Goal: Task Accomplishment & Management: Use online tool/utility

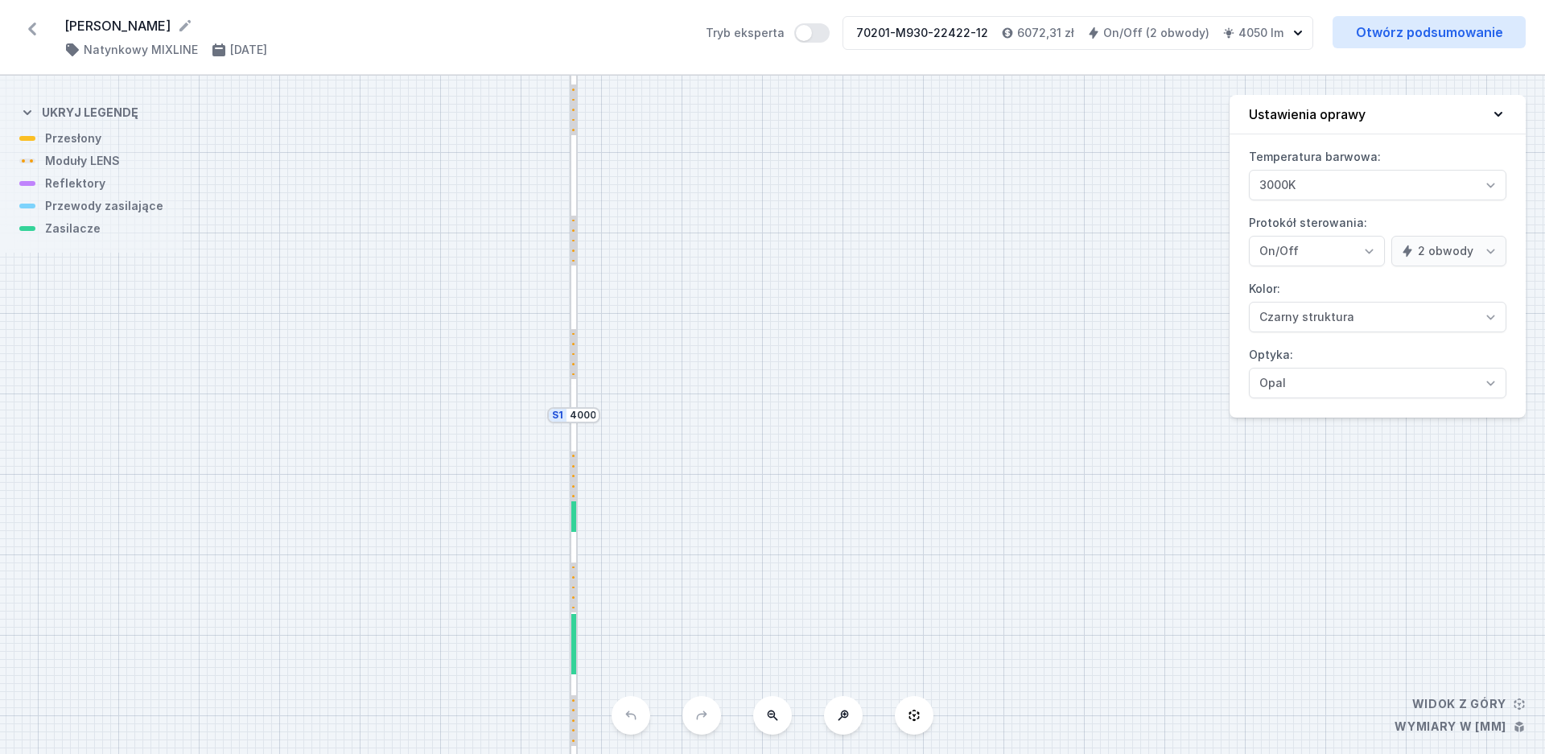
select select "true"
select select "2"
click at [31, 24] on icon at bounding box center [32, 29] width 26 height 26
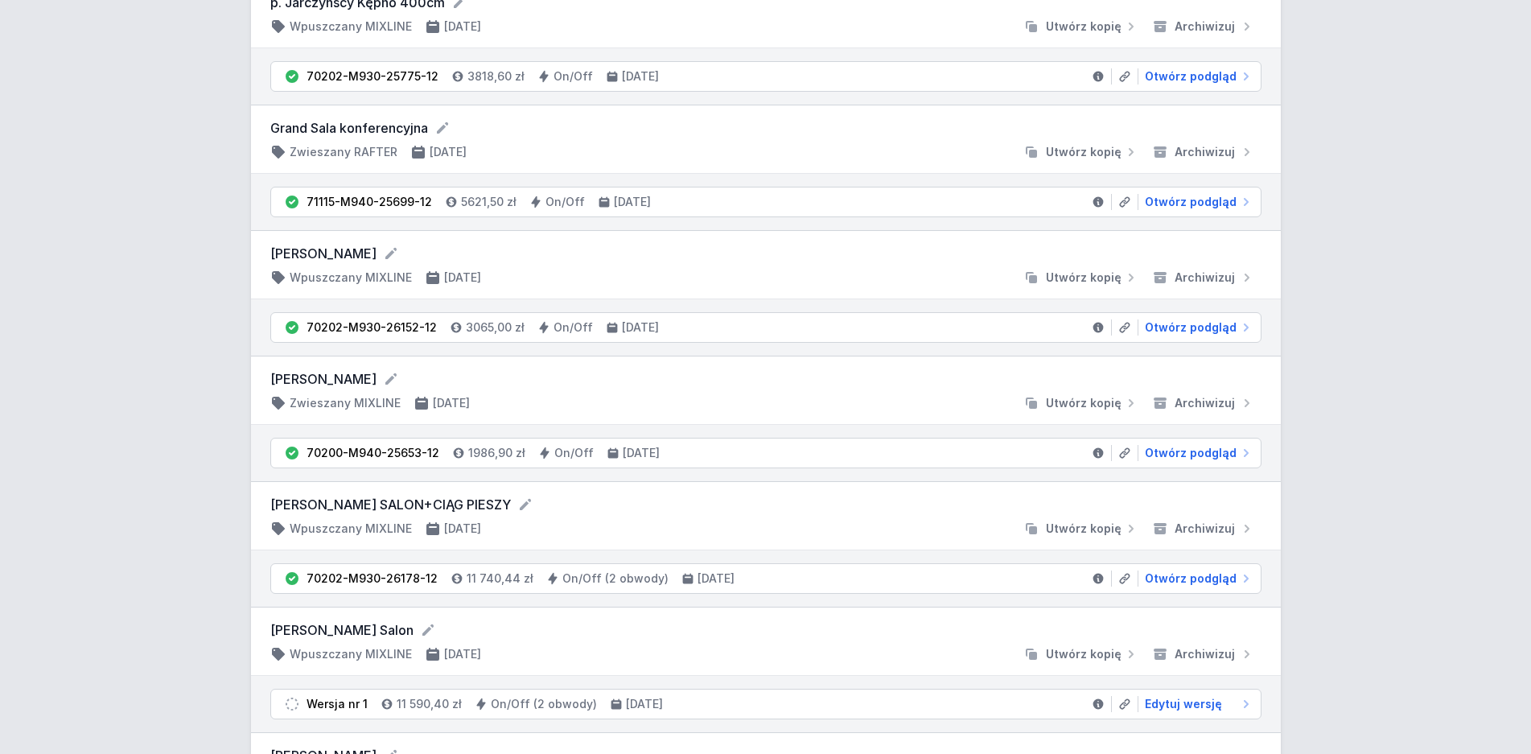
scroll to position [739, 0]
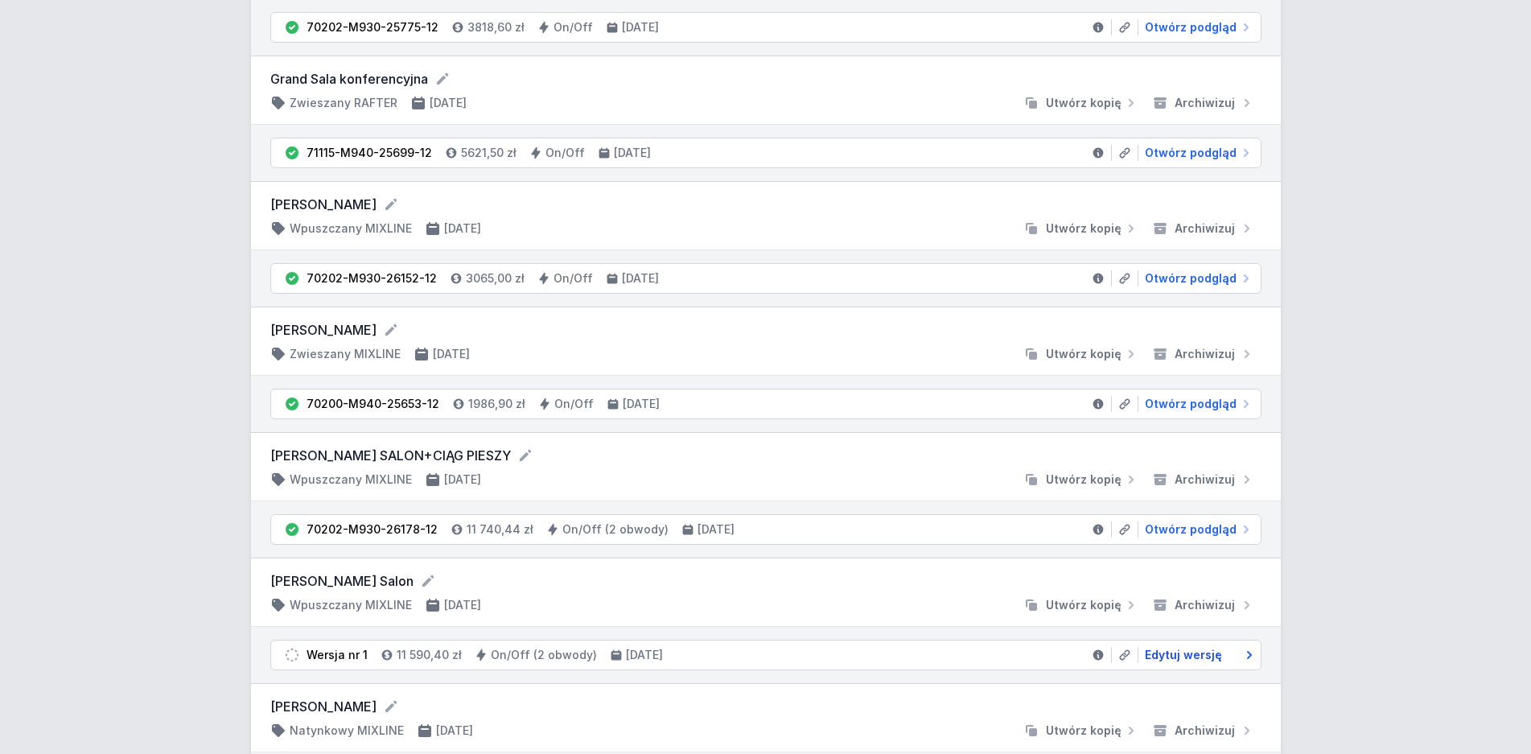
drag, startPoint x: 1209, startPoint y: 656, endPoint x: 212, endPoint y: 631, distance: 997.3
click at [1209, 657] on span "Edytuj wersję" at bounding box center [1183, 655] width 77 height 16
select select "3000"
select select "true"
select select "2"
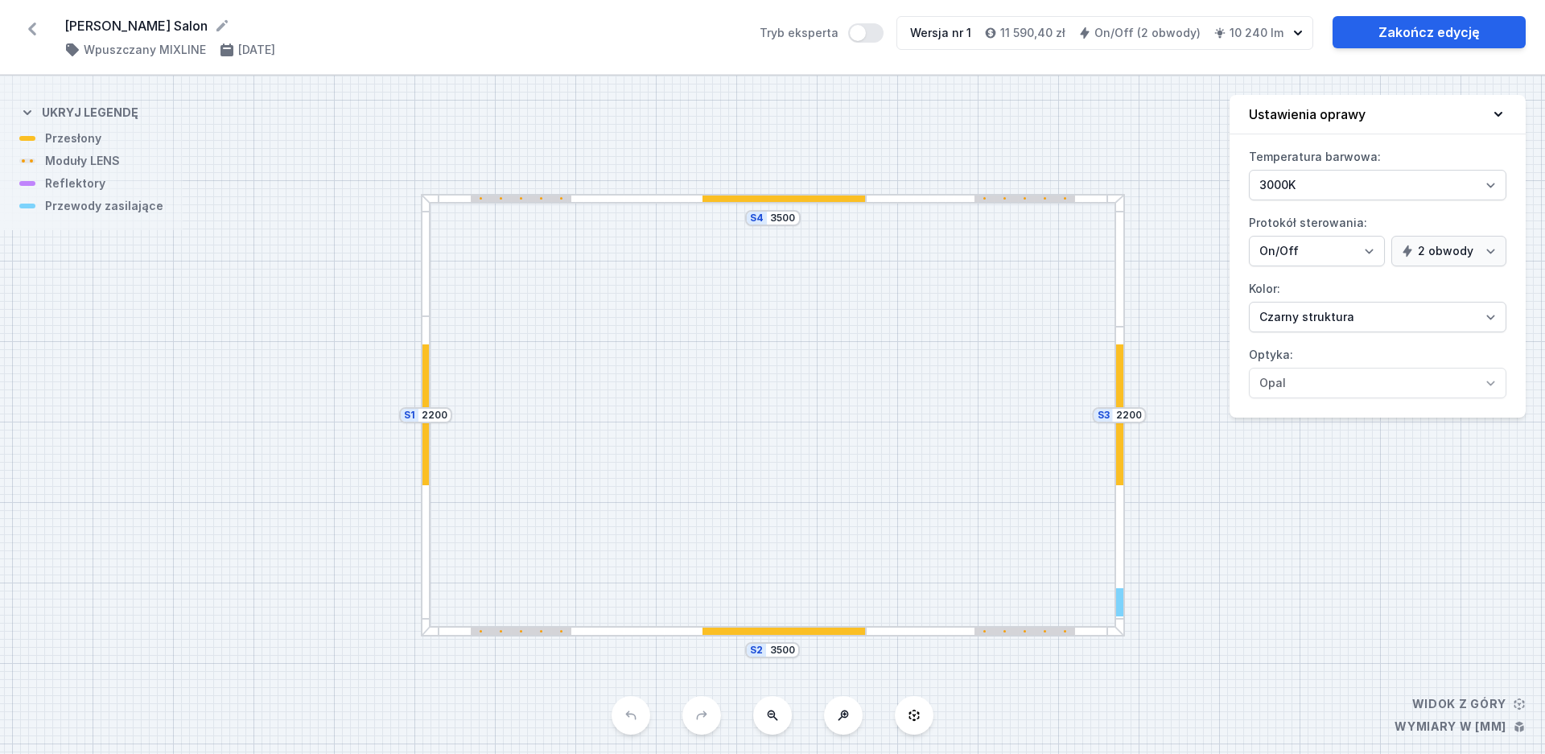
click at [146, 588] on div "S4 3500 S3 2200 S2 3500 S1 2200" at bounding box center [772, 415] width 1545 height 678
click at [1008, 202] on div at bounding box center [1024, 199] width 101 height 7
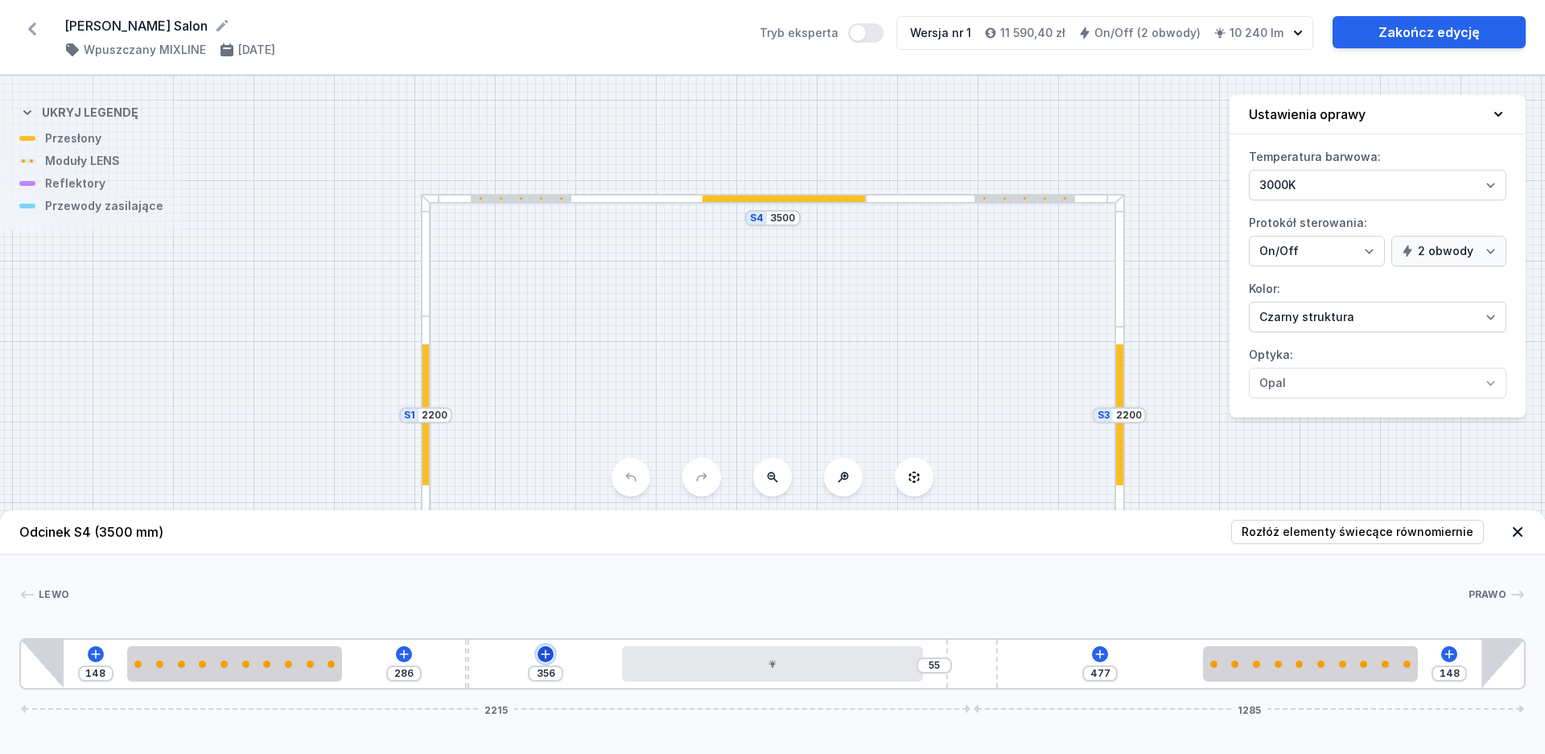
click at [549, 655] on icon at bounding box center [545, 654] width 13 height 13
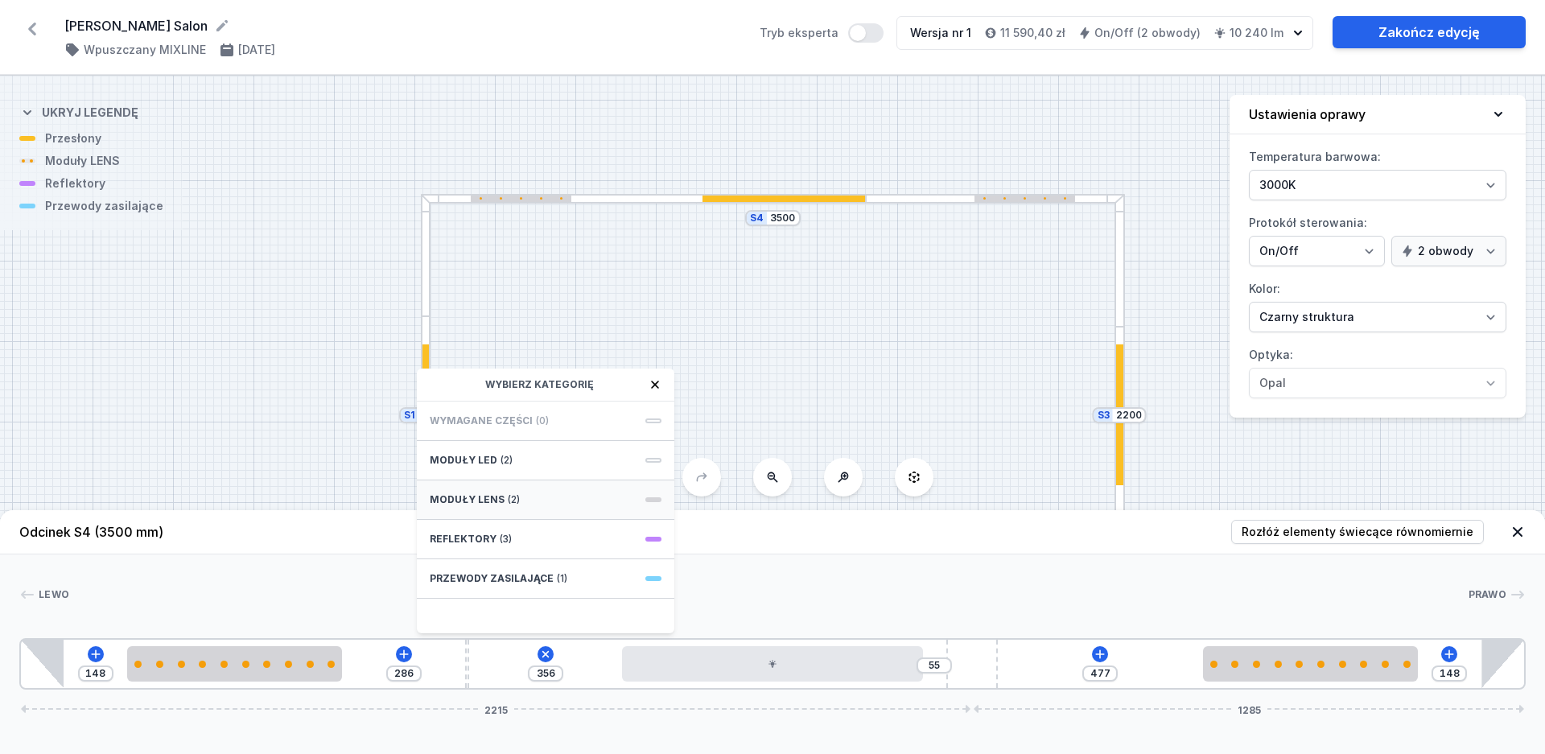
click at [546, 508] on div "Moduły LENS (2)" at bounding box center [545, 499] width 257 height 39
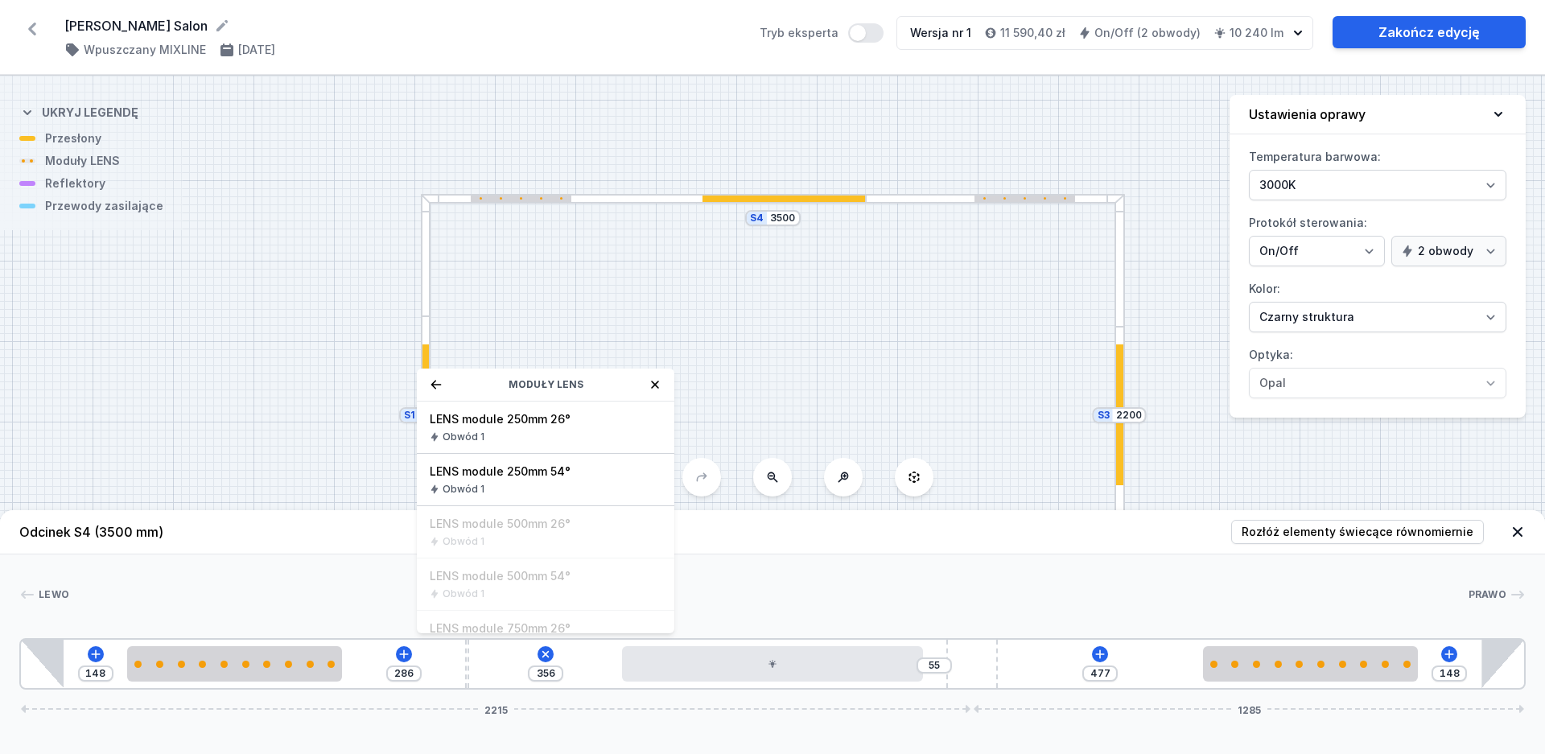
click at [256, 389] on div "S4 3500 S3 2200 S2 3500 S1 2200" at bounding box center [772, 415] width 1545 height 678
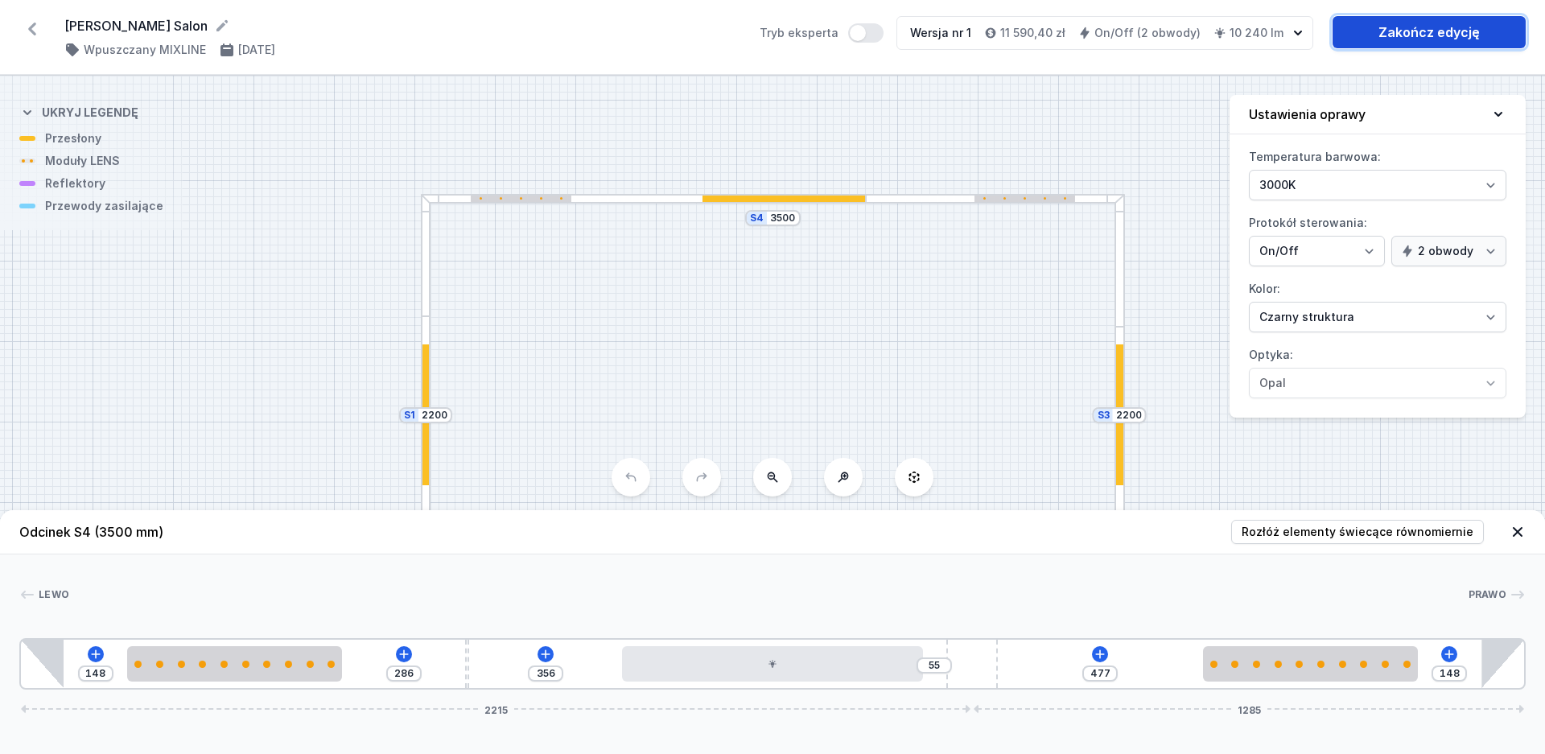
click at [1393, 35] on link "Zakończ edycję" at bounding box center [1429, 32] width 193 height 32
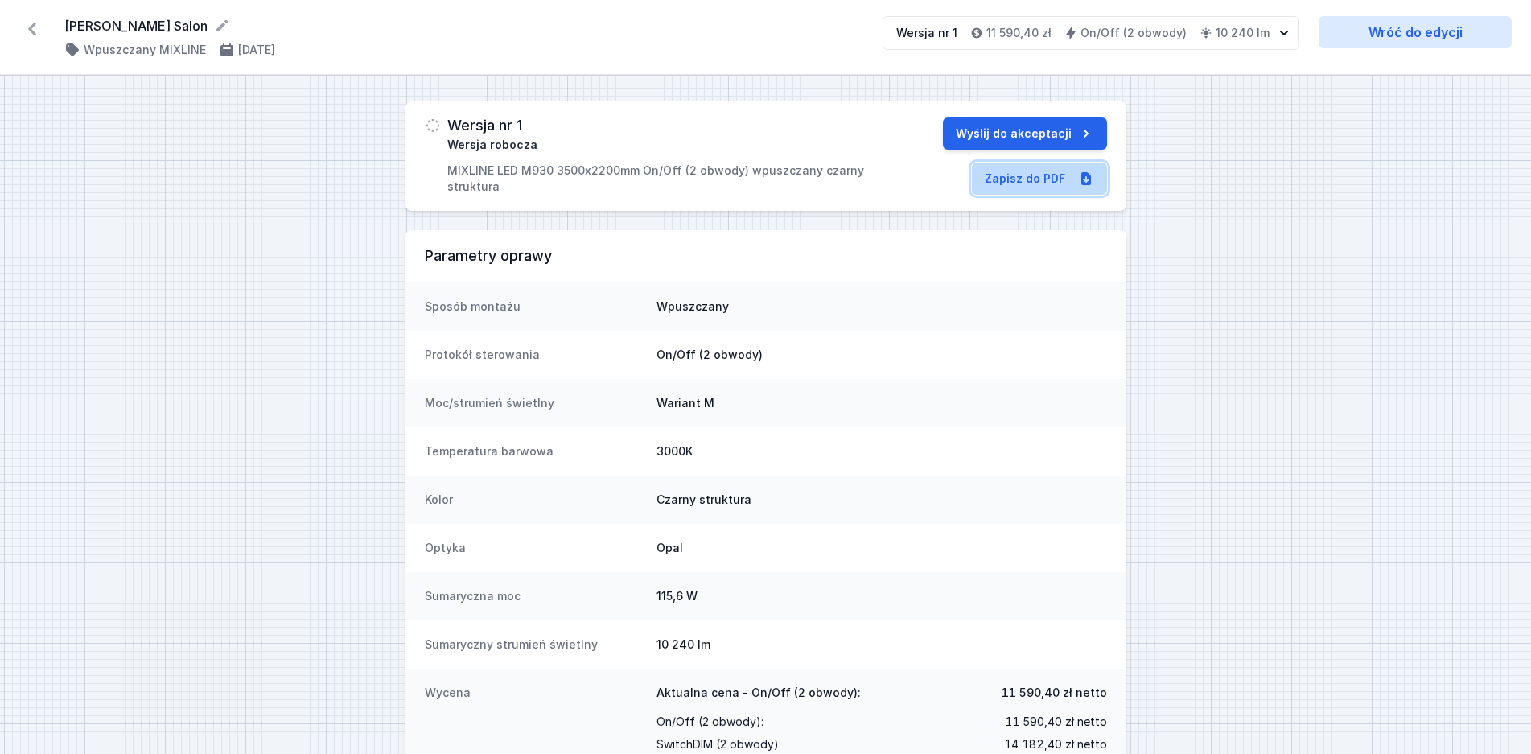
click at [1008, 186] on link "Zapisz do PDF" at bounding box center [1039, 179] width 135 height 32
click at [33, 26] on icon at bounding box center [32, 29] width 8 height 13
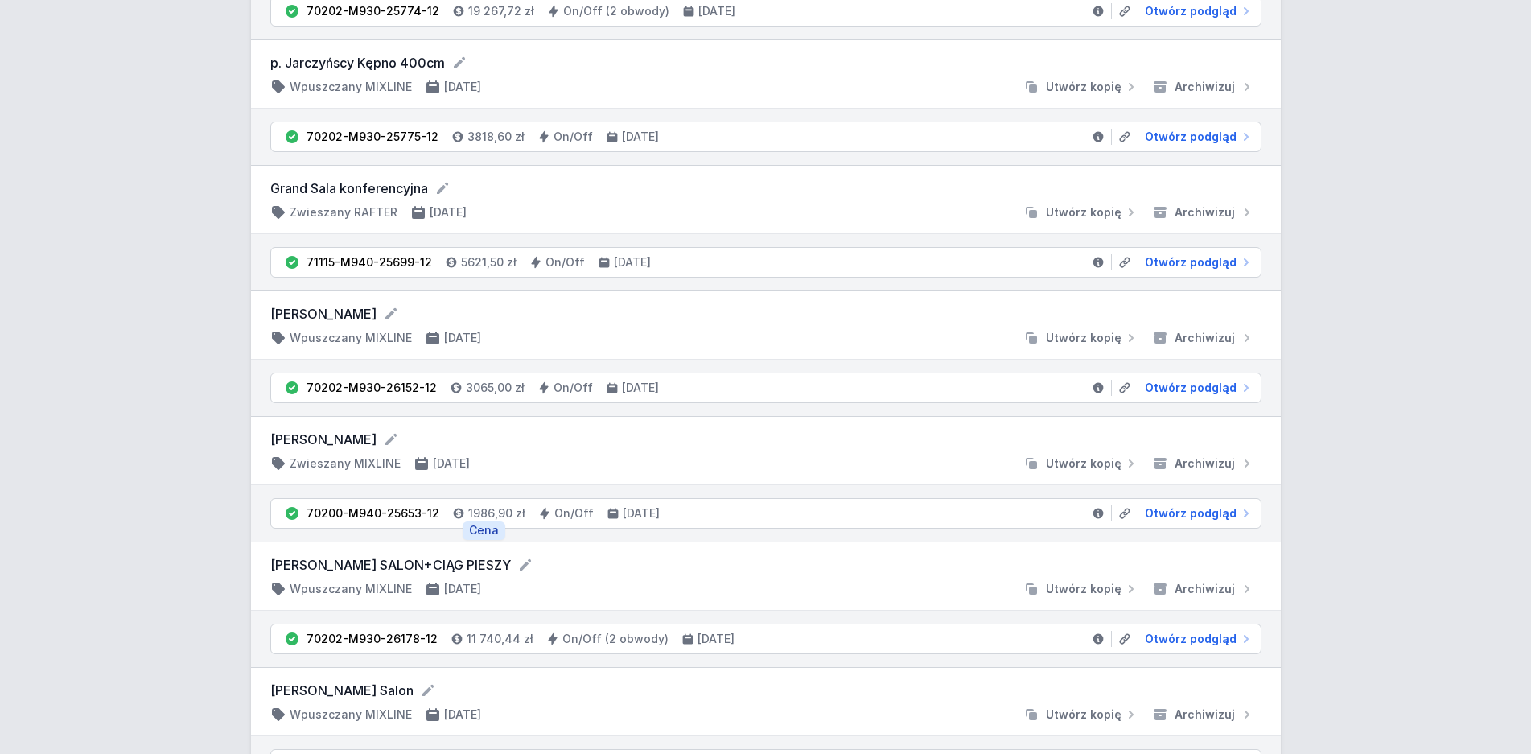
scroll to position [657, 0]
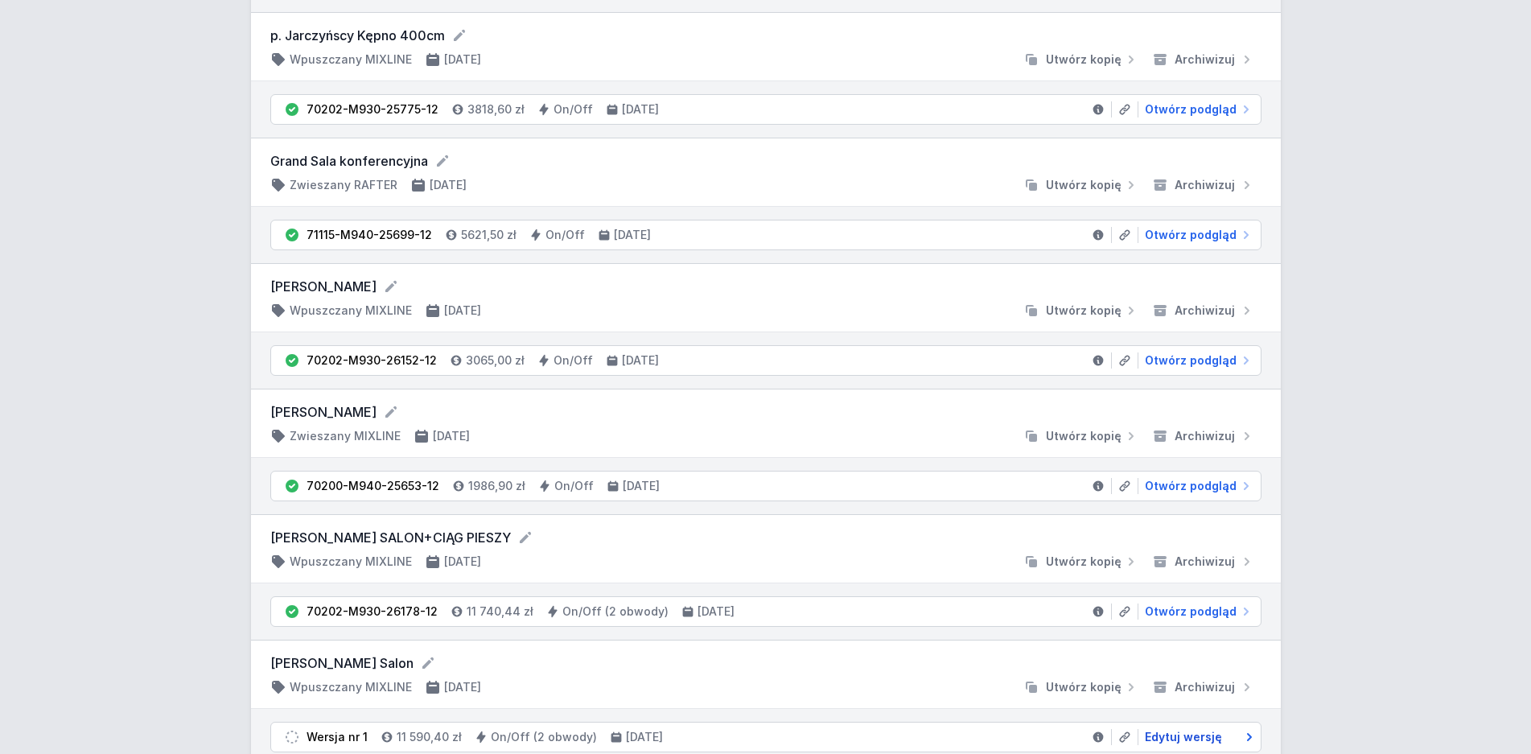
click at [1185, 735] on span "Edytuj wersję" at bounding box center [1183, 737] width 77 height 16
select select "3000"
select select "true"
select select "2"
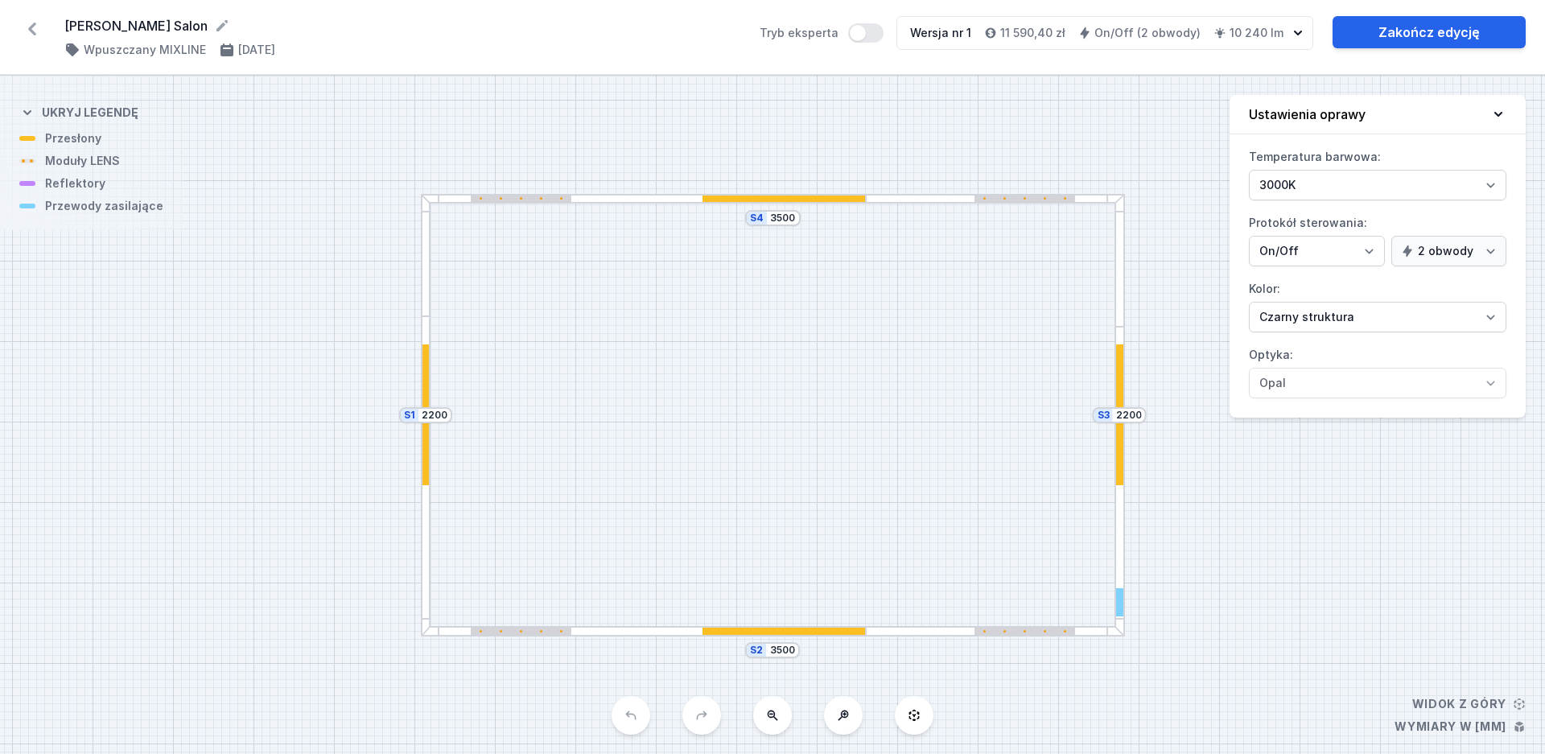
click at [1309, 584] on div "S4 3500 S3 2200 S2 3500 S1 2200" at bounding box center [772, 415] width 1545 height 678
